Goal: Information Seeking & Learning: Learn about a topic

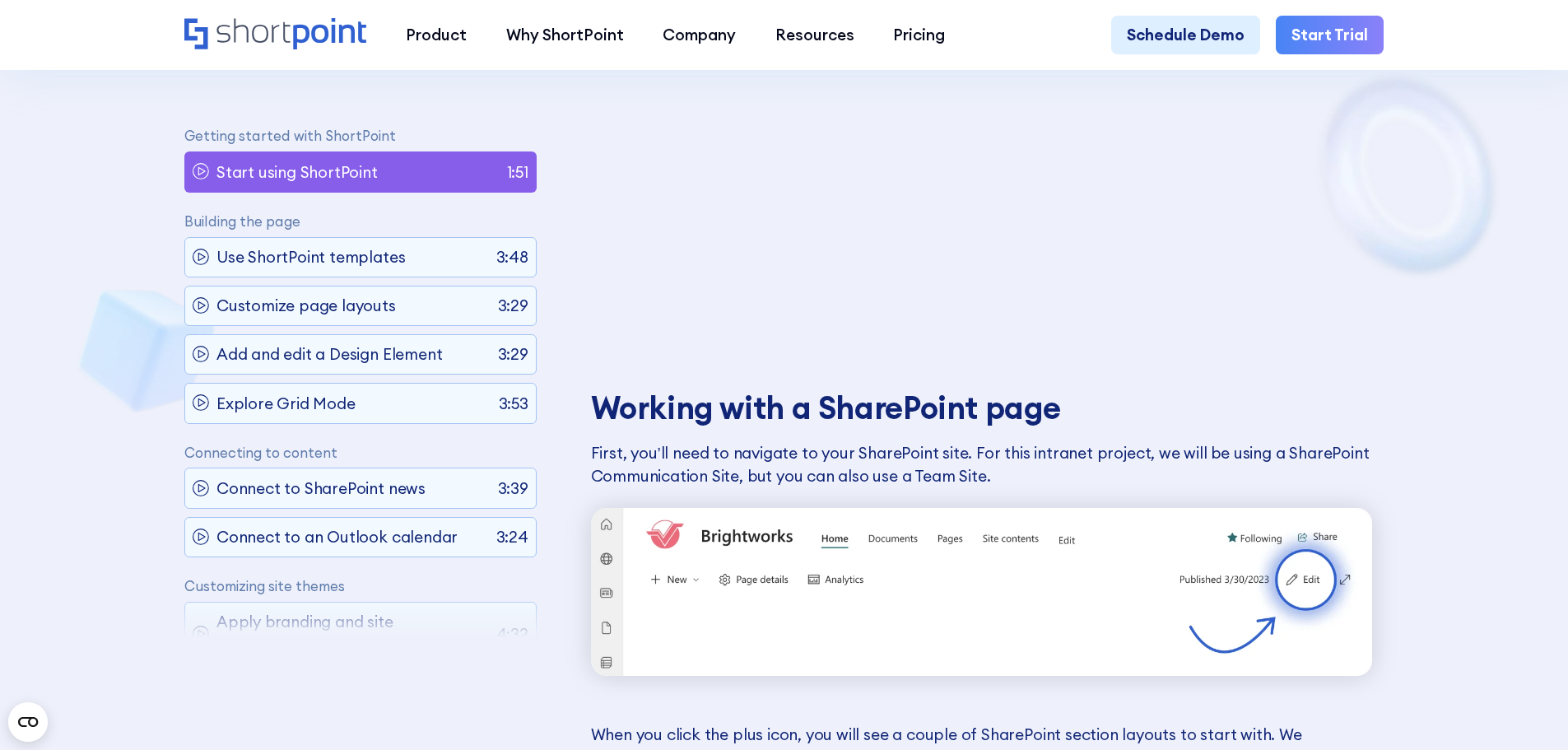
scroll to position [7, 0]
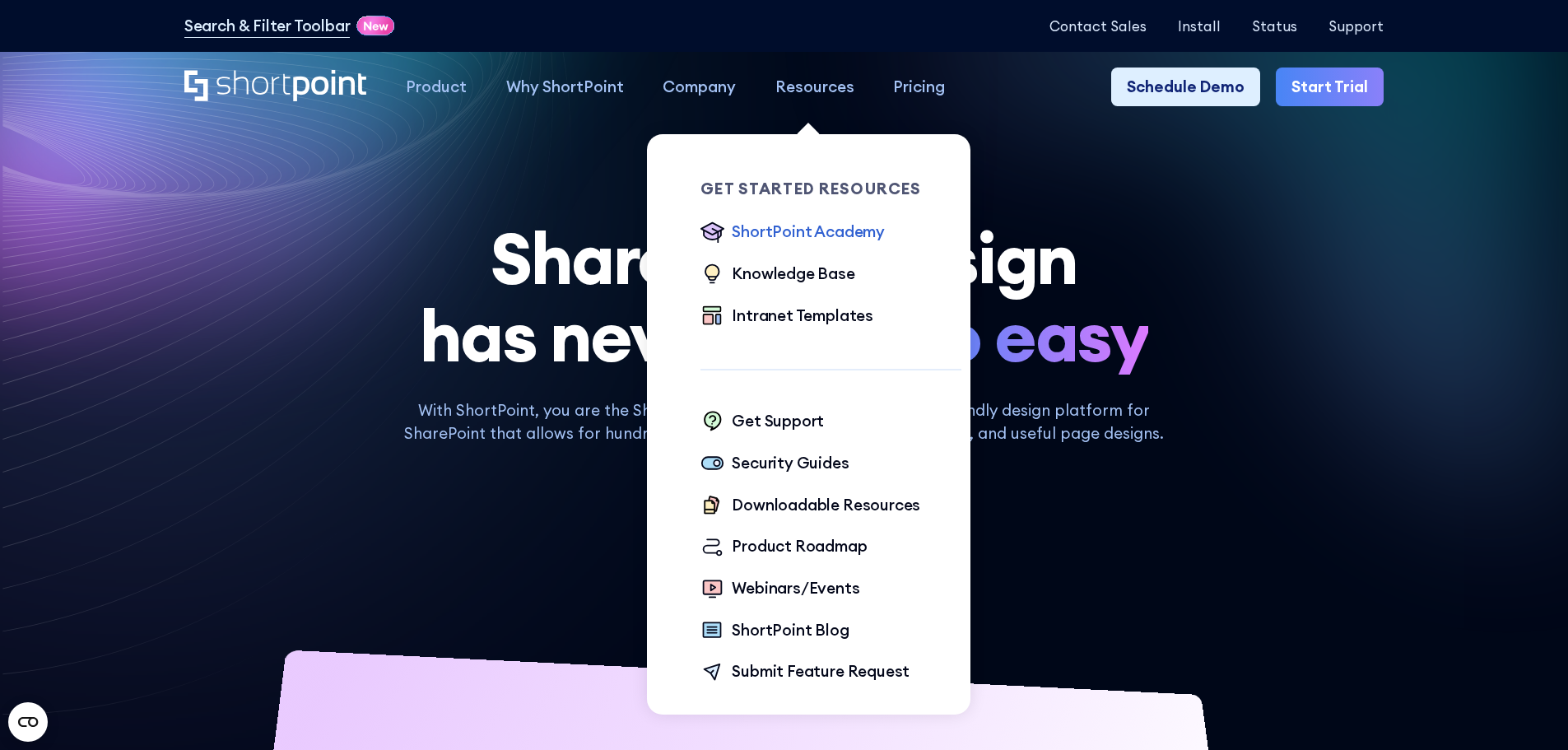
click at [803, 230] on div "ShortPoint Academy" at bounding box center [808, 231] width 153 height 23
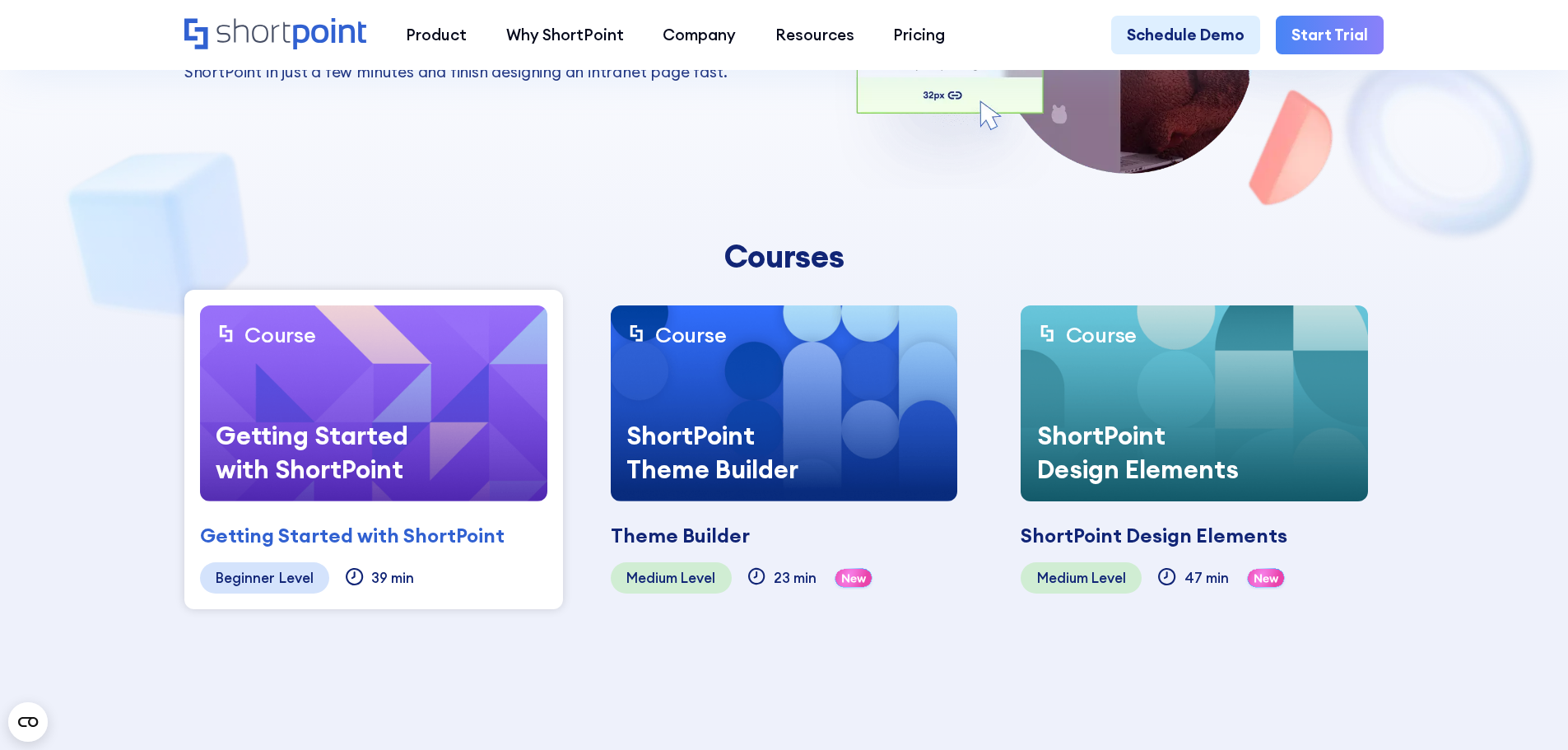
scroll to position [329, 0]
click at [101, 235] on section "ShortPoint Academy This course is made specifically for beginners who want to l…" at bounding box center [784, 163] width 1568 height 984
click at [127, 242] on section "ShortPoint Academy This course is made specifically for beginners who want to l…" at bounding box center [784, 163] width 1568 height 984
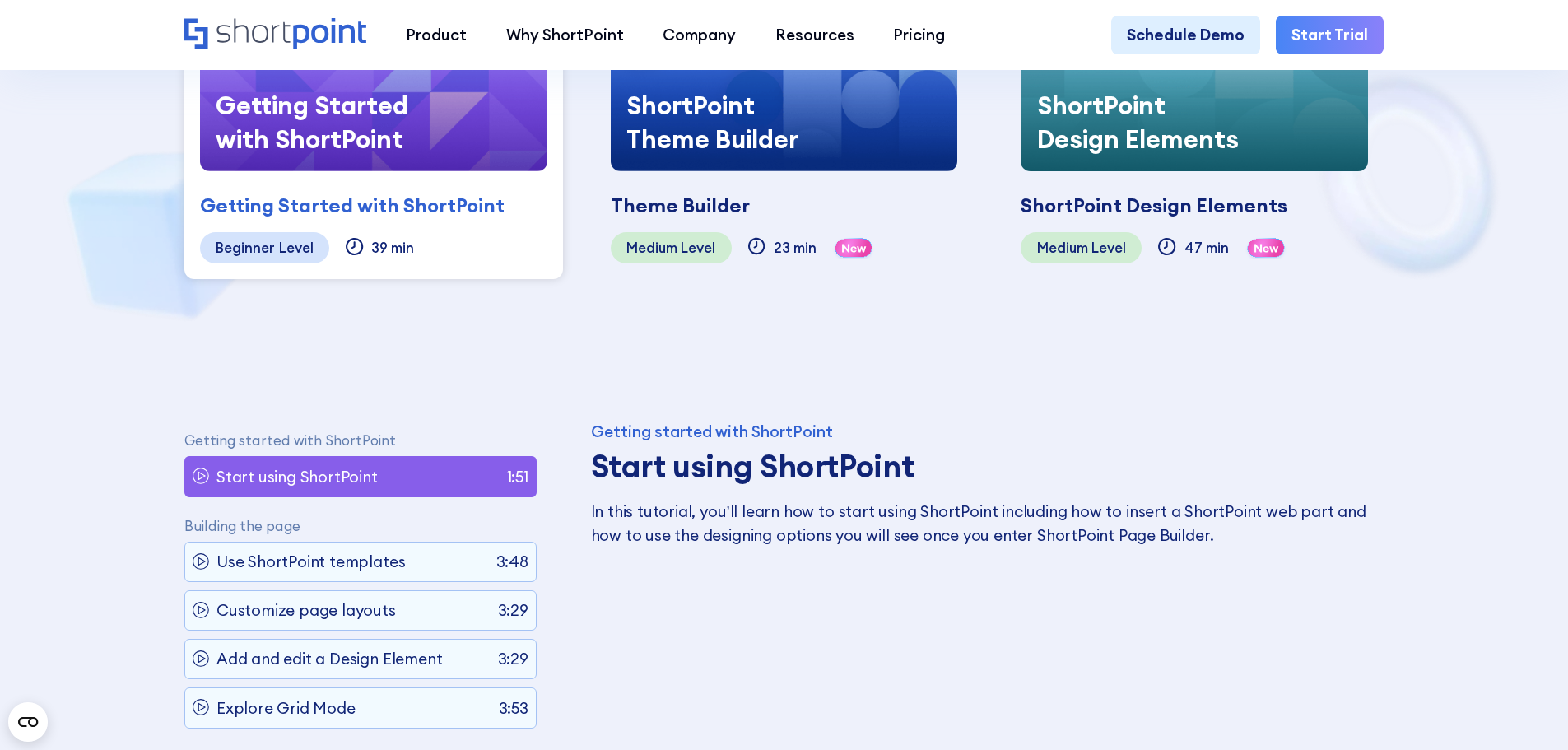
scroll to position [1070, 0]
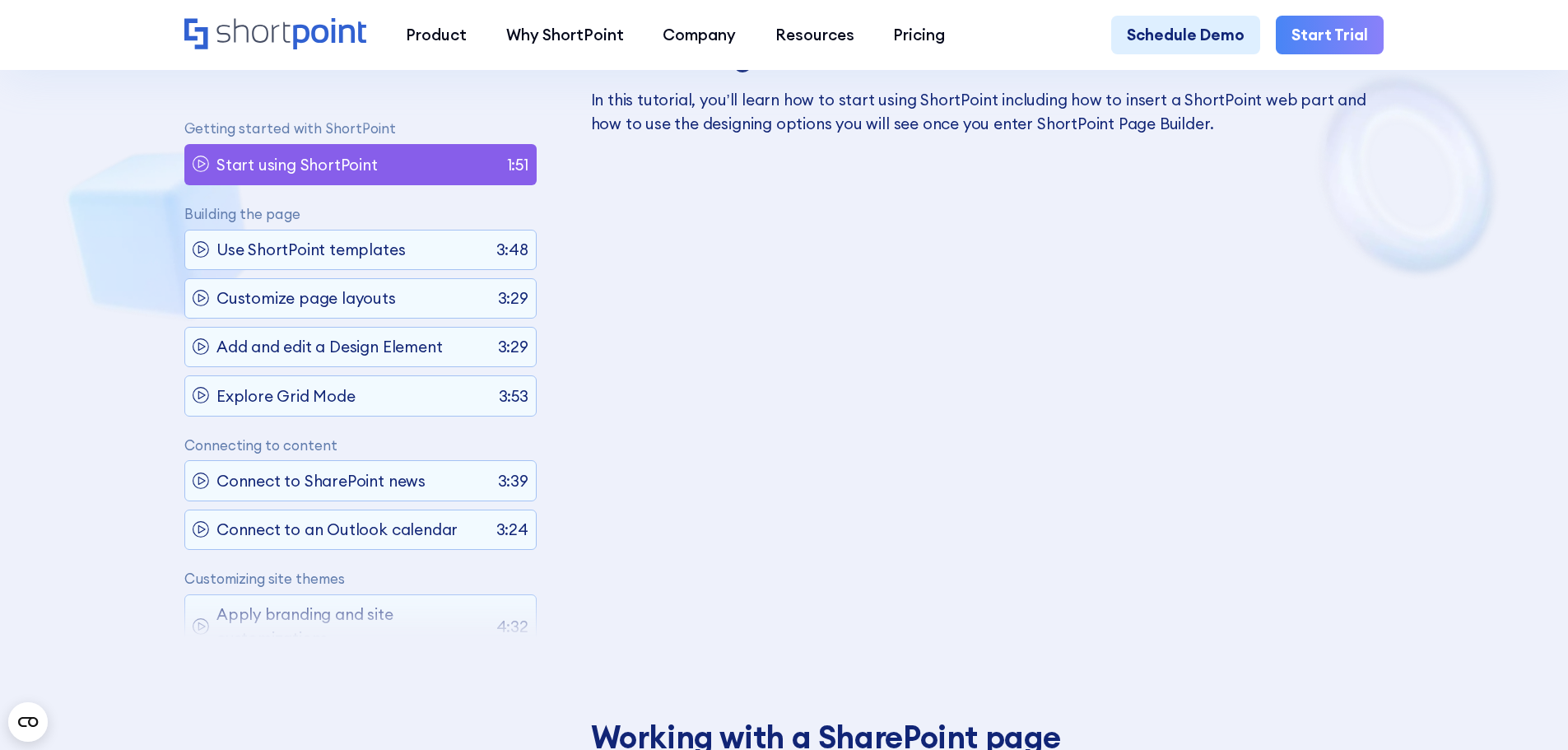
scroll to position [1084, 0]
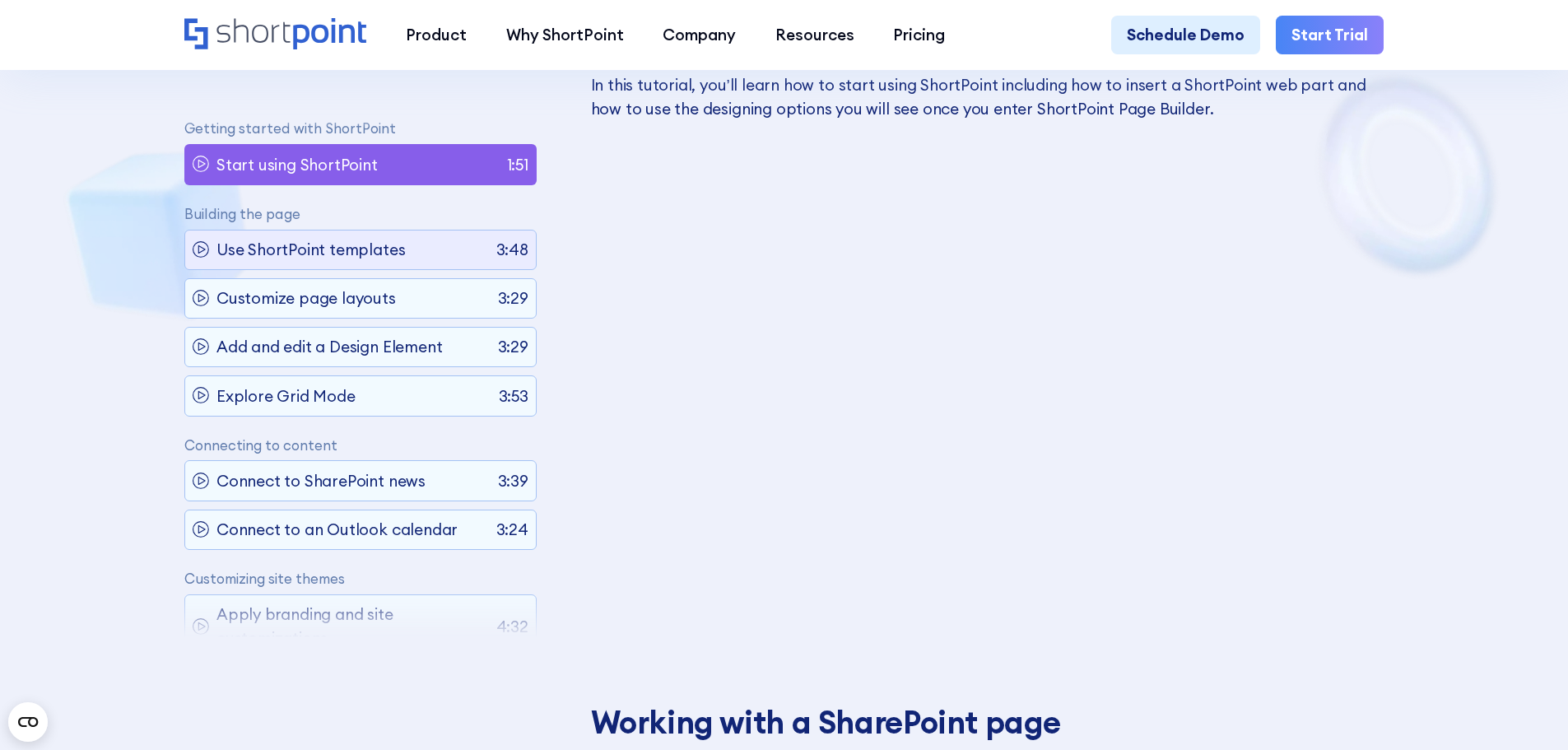
click at [266, 253] on p "Use ShortPoint templates" at bounding box center [310, 249] width 189 height 23
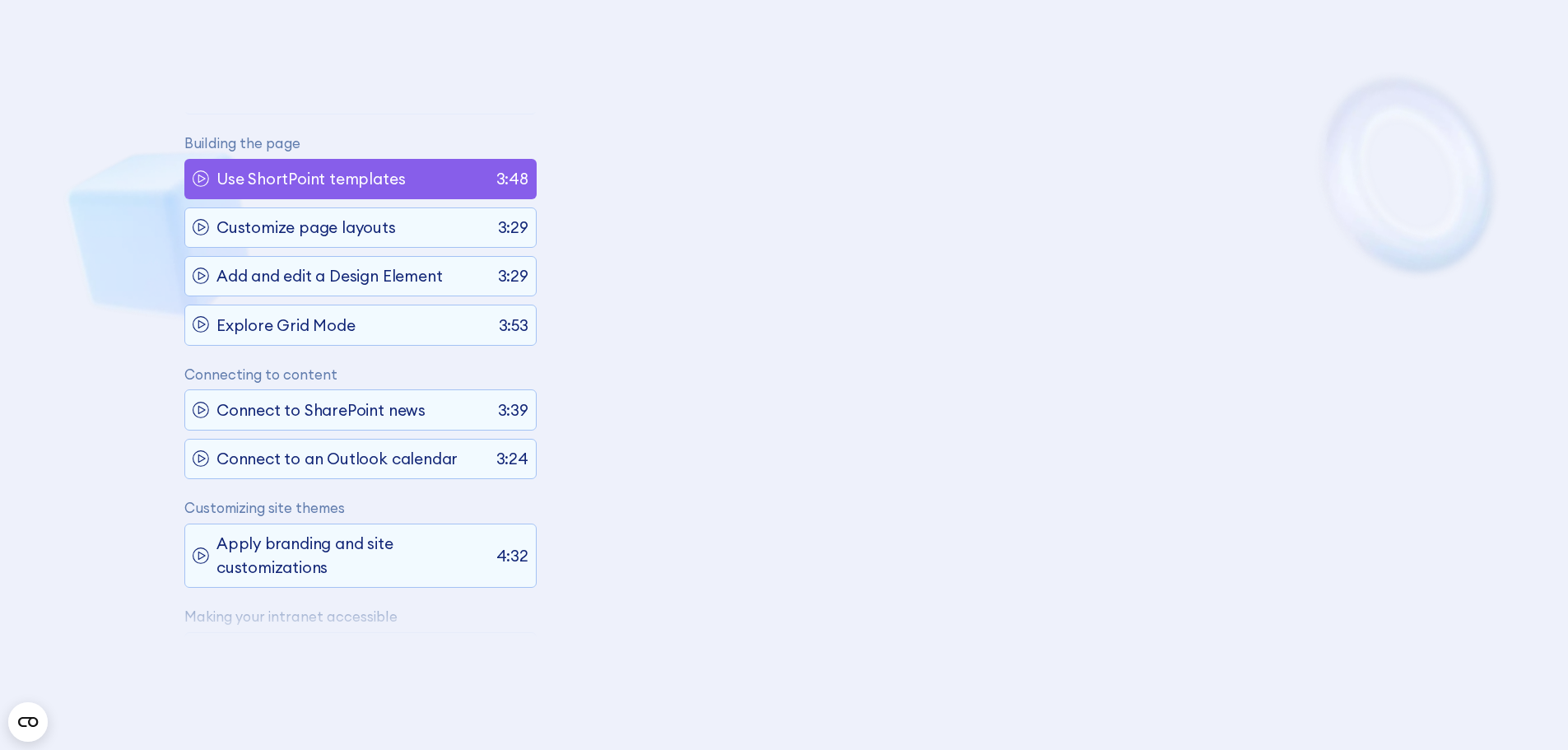
scroll to position [93, 0]
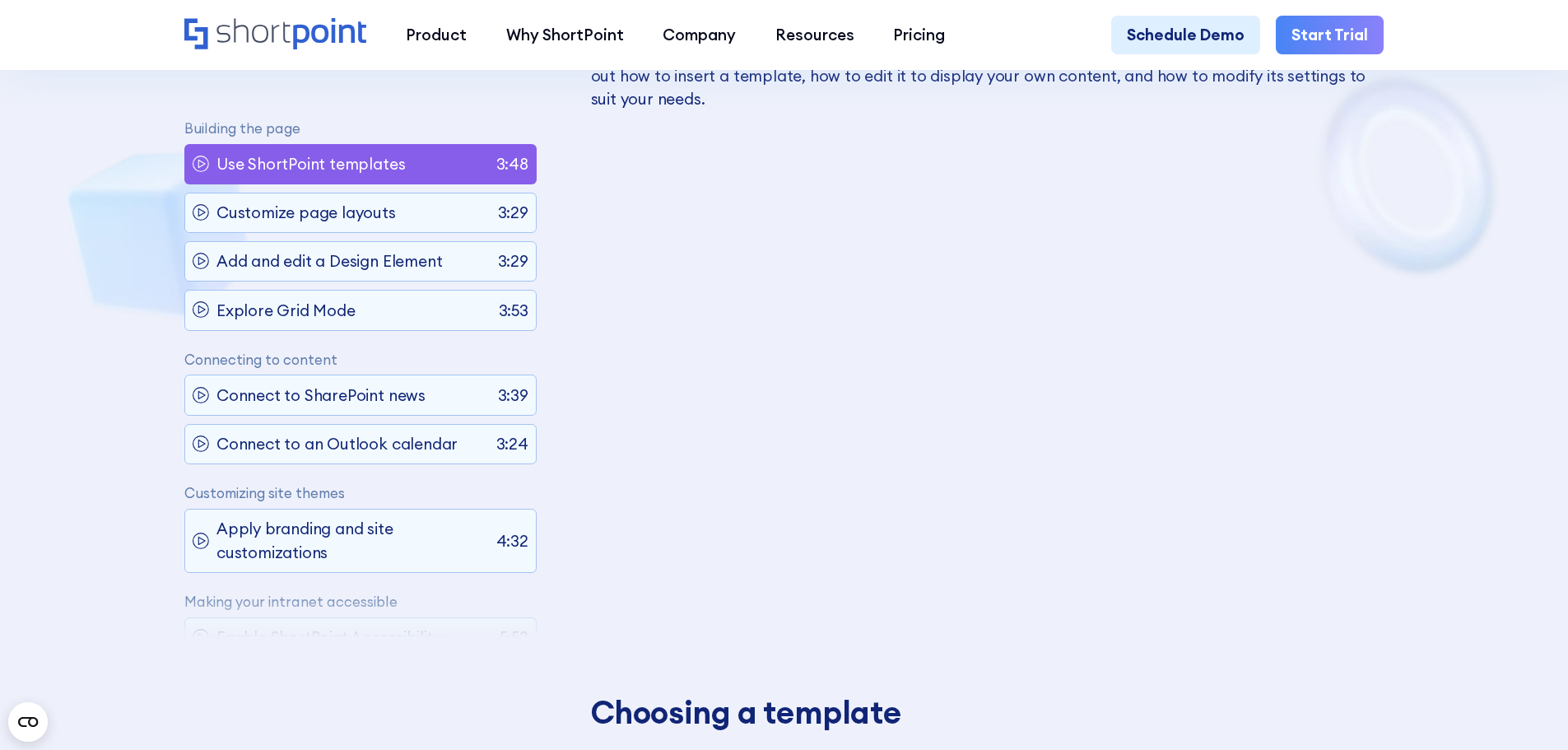
scroll to position [1147, 0]
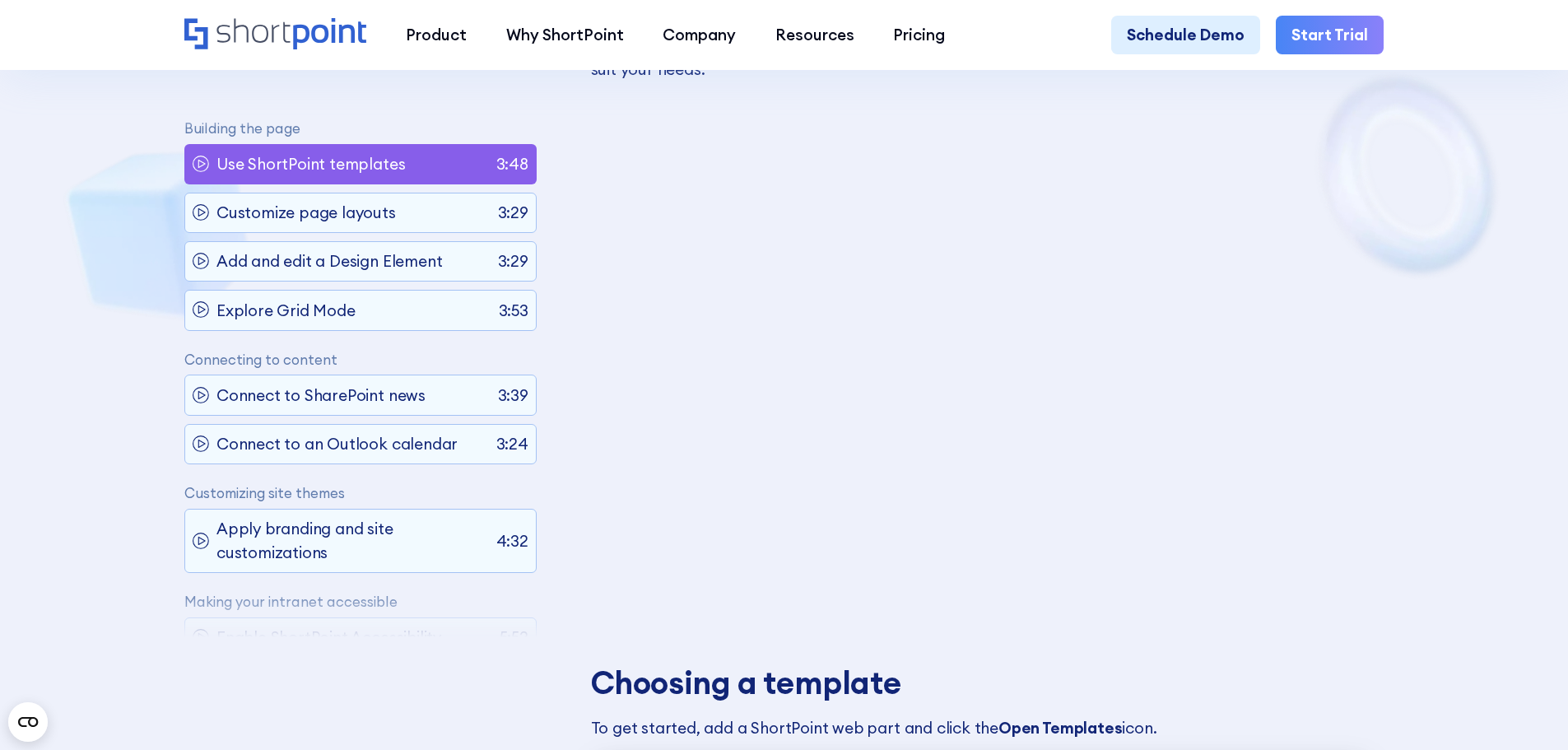
drag, startPoint x: 1464, startPoint y: 390, endPoint x: 1475, endPoint y: 522, distance: 132.5
click at [265, 216] on p "Customize page layouts" at bounding box center [305, 213] width 180 height 23
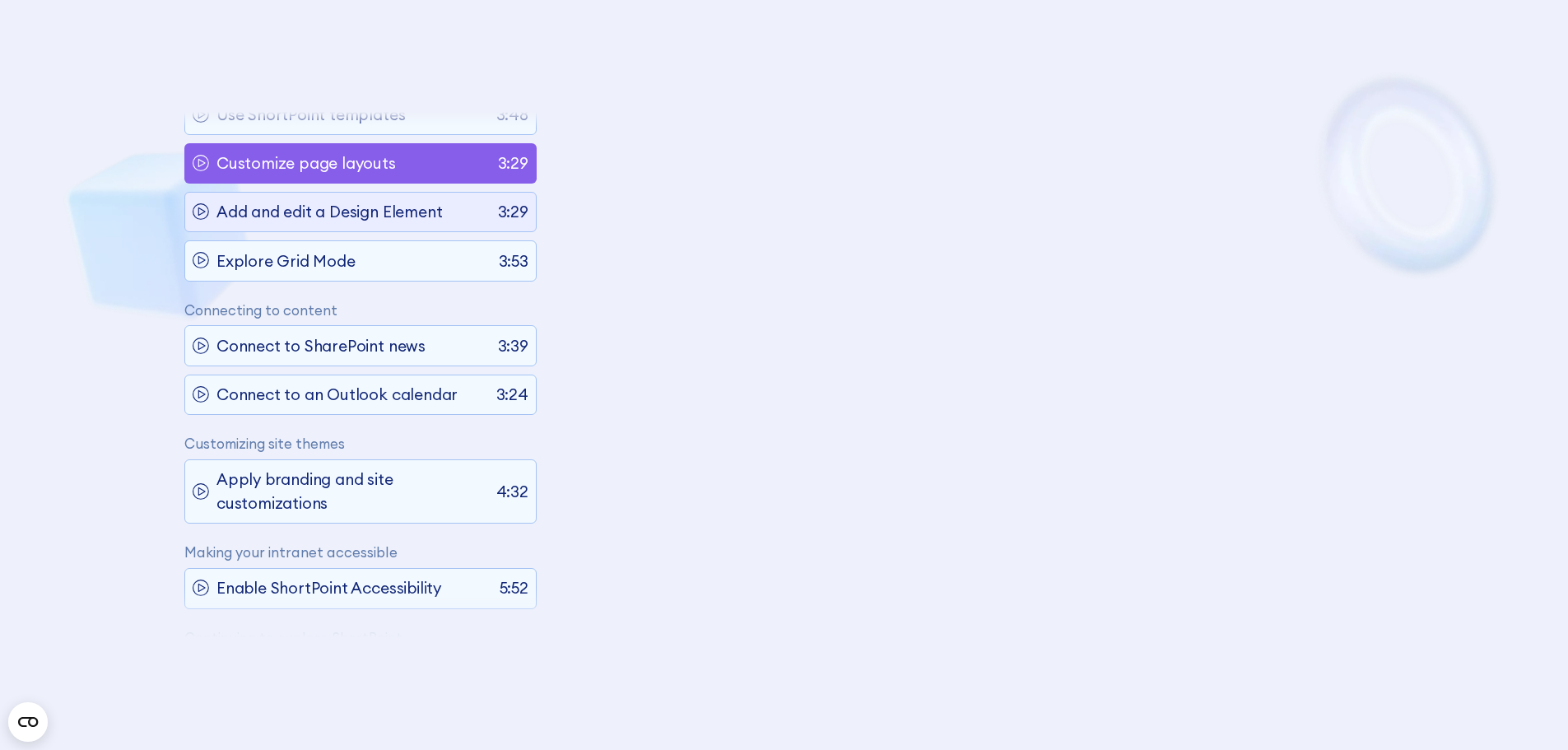
scroll to position [143, 0]
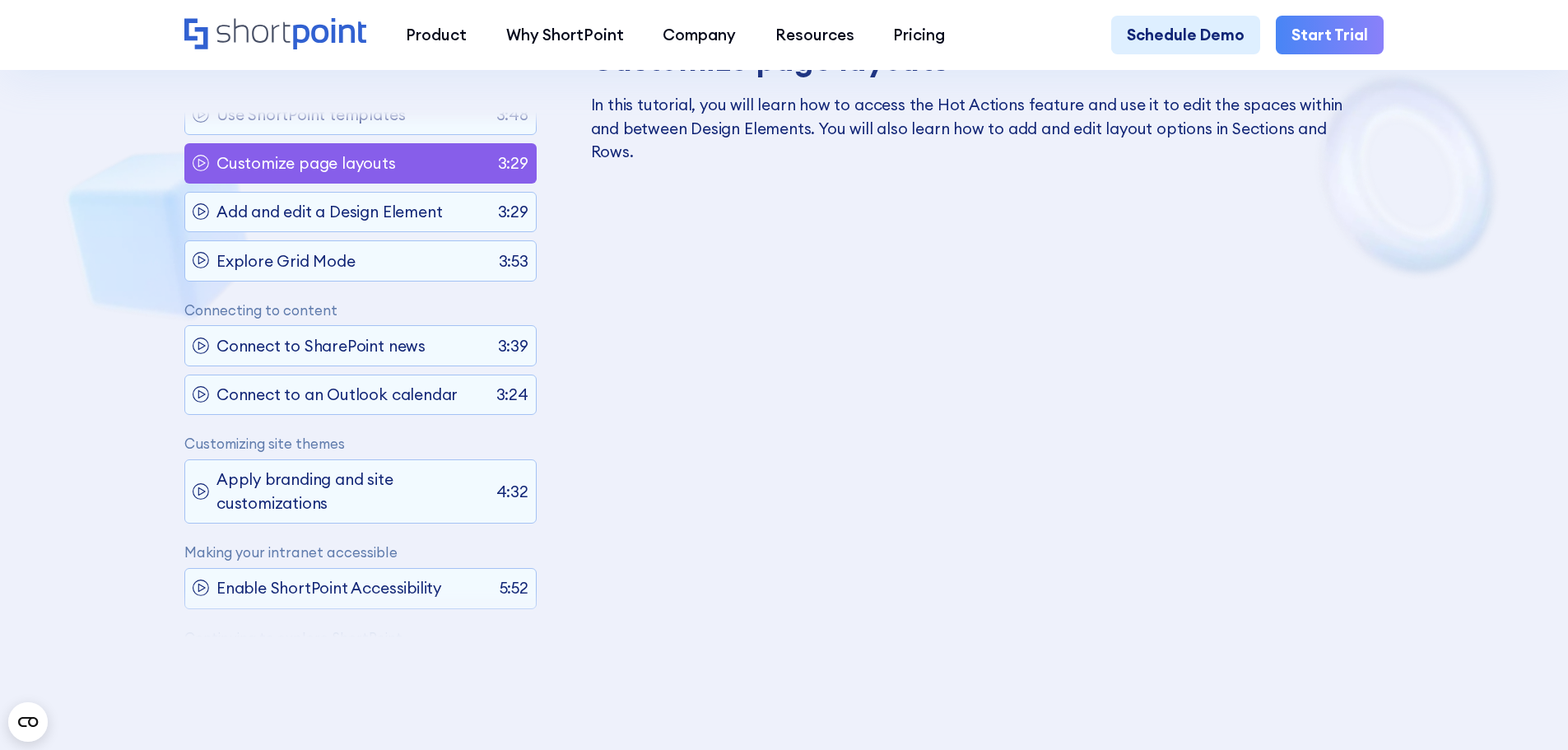
drag, startPoint x: 1470, startPoint y: 402, endPoint x: 1470, endPoint y: 476, distance: 74.0
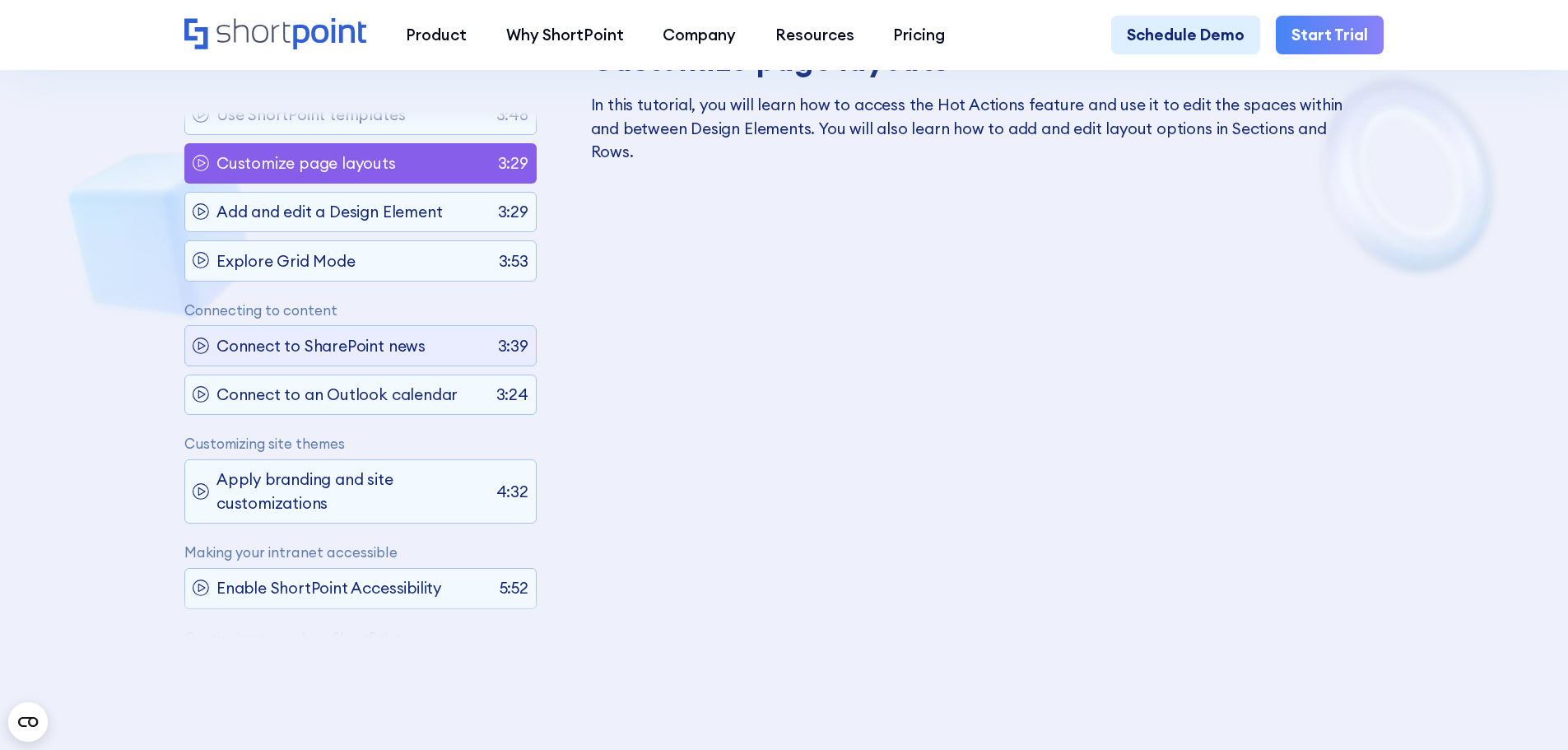
click at [371, 342] on p "Connect to SharePoint news" at bounding box center [320, 346] width 209 height 23
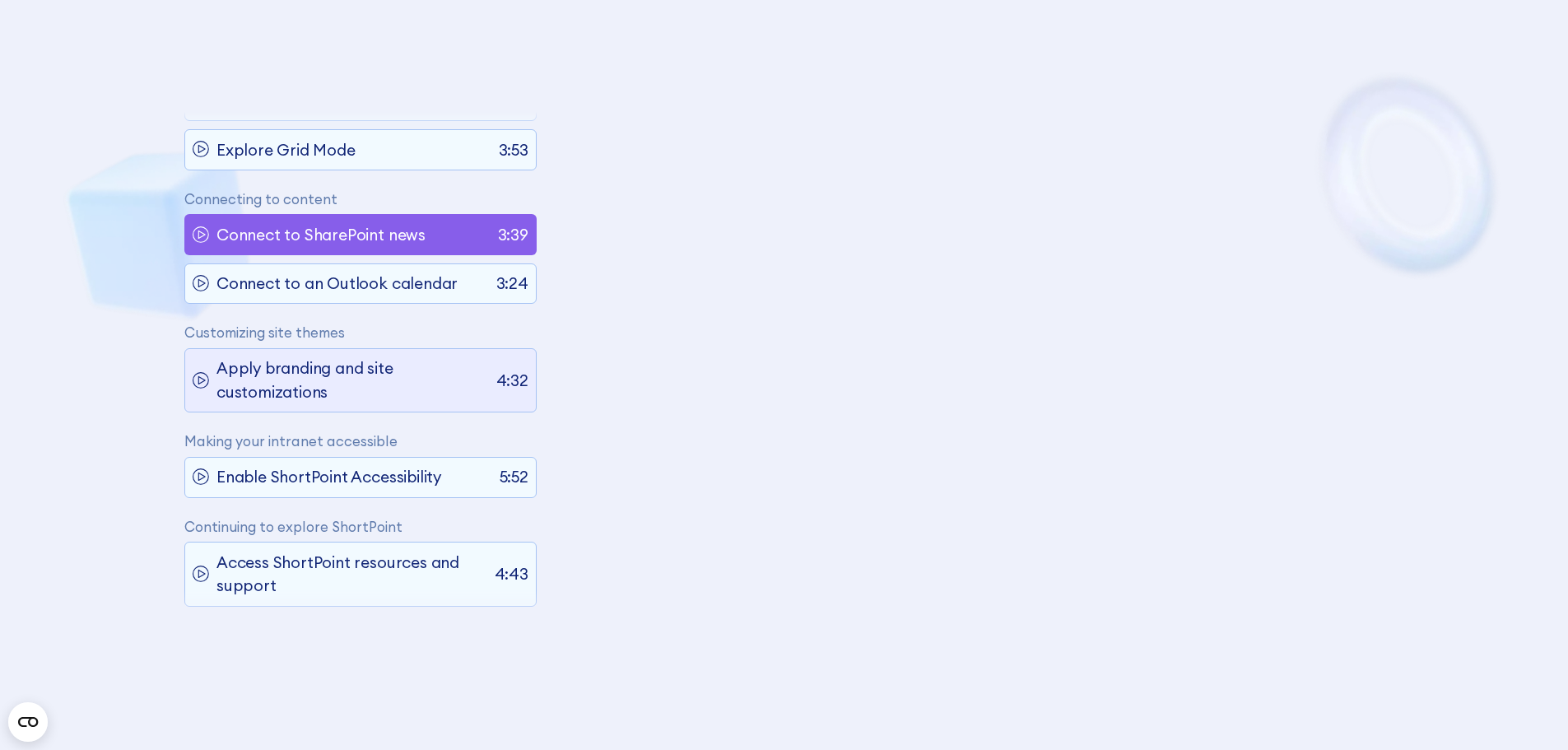
scroll to position [272, 0]
